Goal: Task Accomplishment & Management: Use online tool/utility

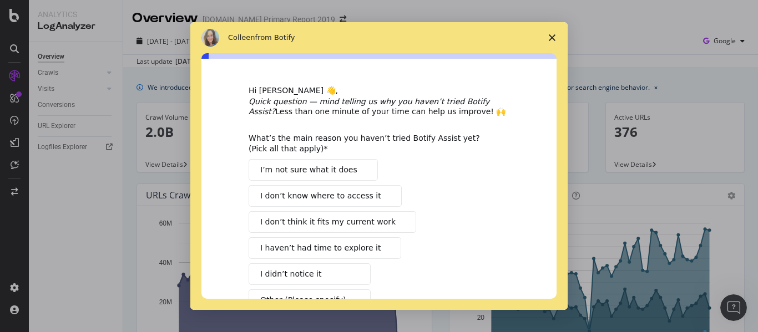
click at [554, 33] on span "Close survey" at bounding box center [551, 37] width 31 height 31
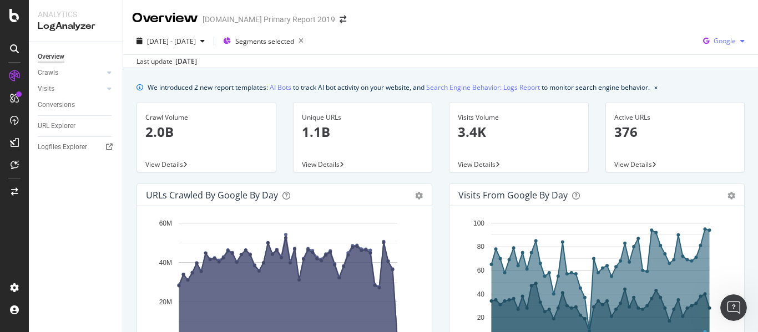
click at [724, 40] on span "Google" at bounding box center [724, 40] width 22 height 9
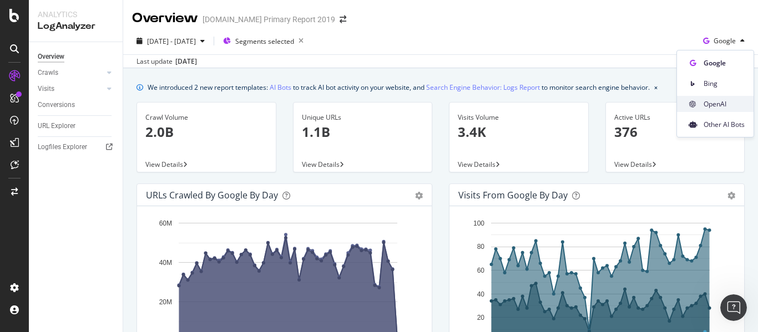
click at [733, 102] on span "OpenAI" at bounding box center [723, 104] width 41 height 10
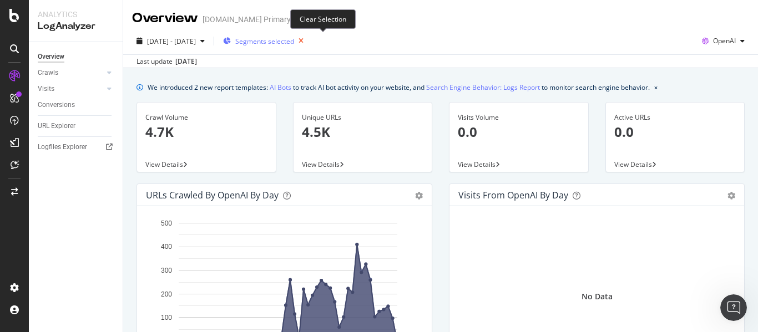
click at [308, 40] on icon "button" at bounding box center [301, 41] width 14 height 16
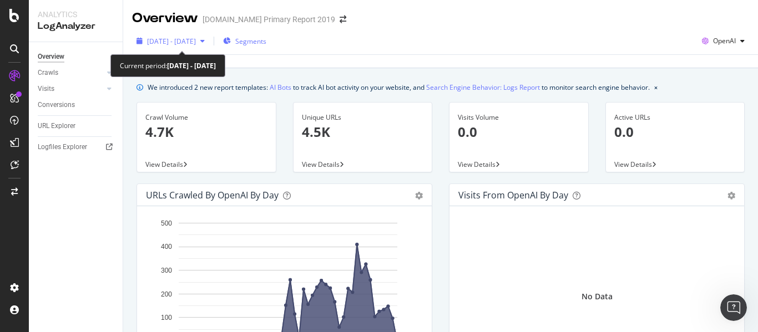
click at [196, 39] on span "[DATE] - [DATE]" at bounding box center [171, 41] width 49 height 9
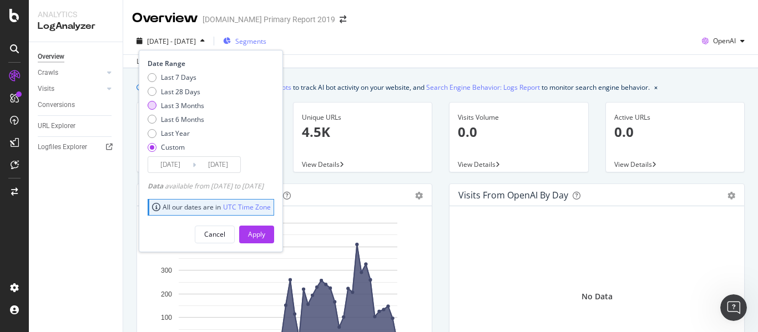
click at [172, 106] on div "Last 3 Months" at bounding box center [182, 105] width 43 height 9
type input "[DATE]"
click at [265, 231] on div "Apply" at bounding box center [256, 234] width 17 height 9
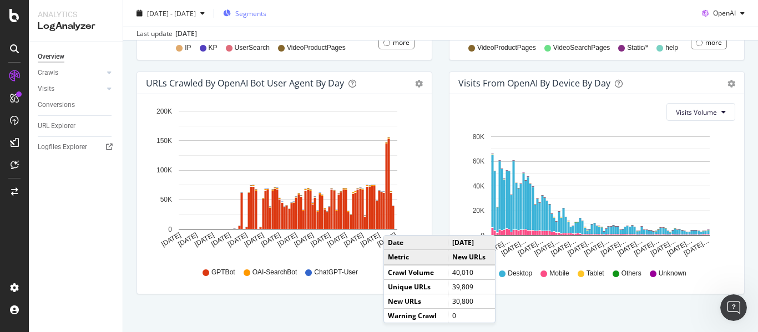
scroll to position [592, 0]
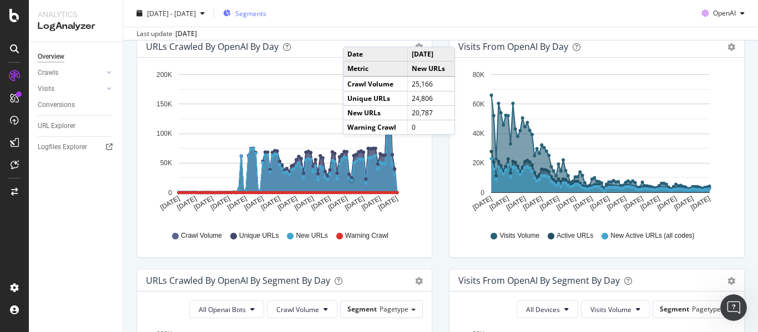
scroll to position [0, 0]
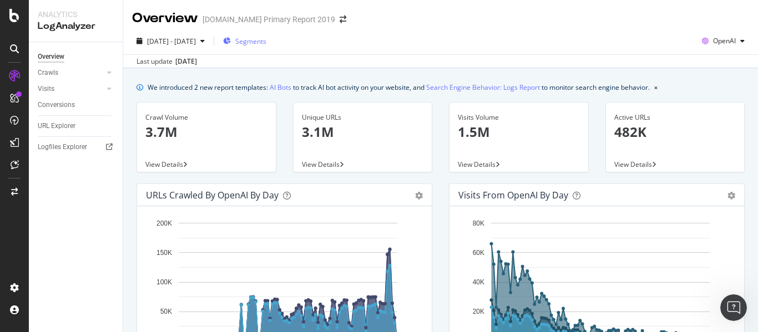
click at [489, 25] on div "Overview [DOMAIN_NAME] Primary Report 2019" at bounding box center [440, 14] width 634 height 28
